Goal: Find specific page/section: Find specific page/section

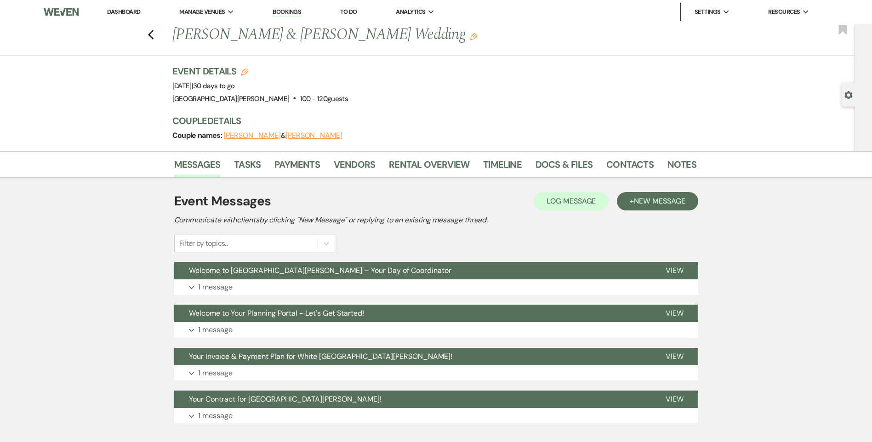
click at [123, 15] on link "Dashboard" at bounding box center [123, 12] width 33 height 8
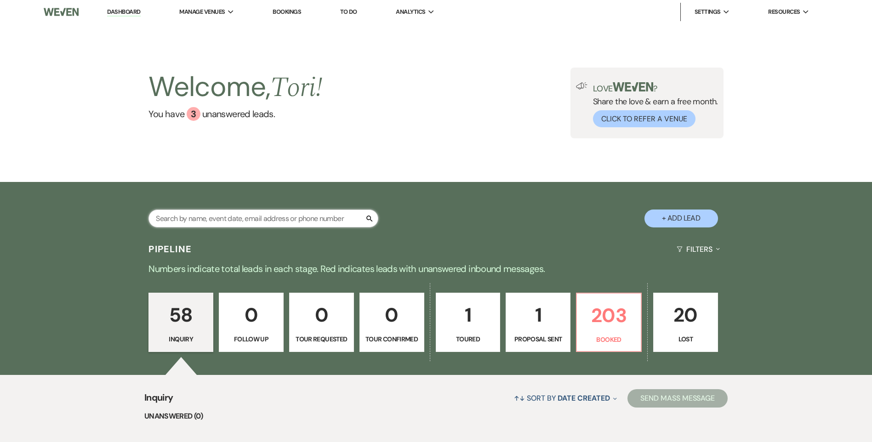
click at [311, 213] on input "text" at bounding box center [263, 219] width 230 height 18
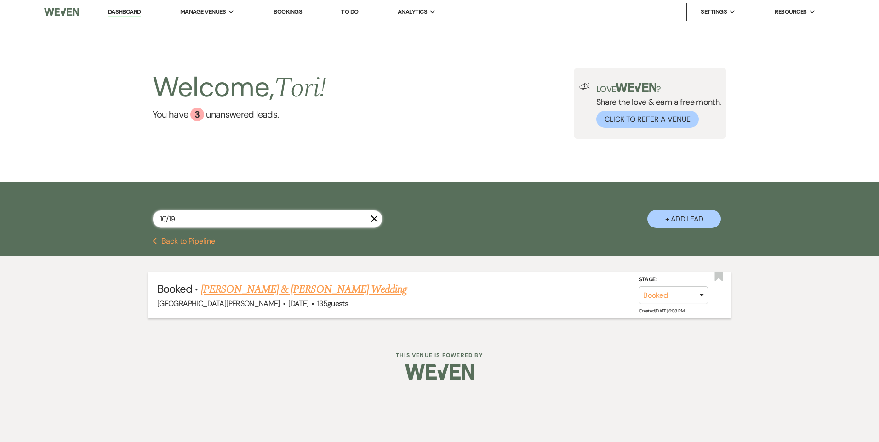
type input "10/19"
click at [305, 291] on link "[PERSON_NAME] & [PERSON_NAME] Wedding" at bounding box center [304, 289] width 206 height 17
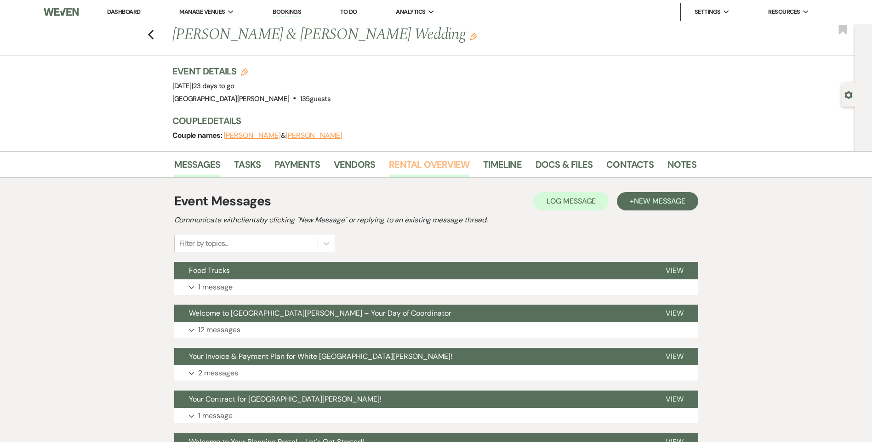
click at [421, 163] on link "Rental Overview" at bounding box center [429, 167] width 80 height 20
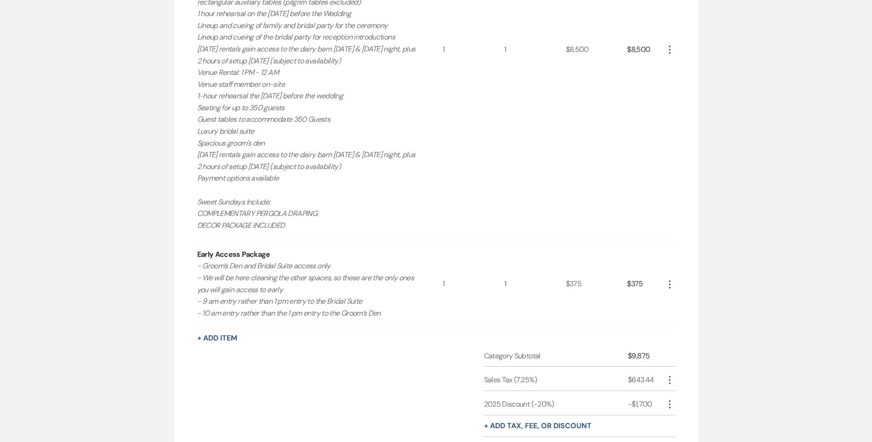
scroll to position [460, 0]
